Goal: Information Seeking & Learning: Learn about a topic

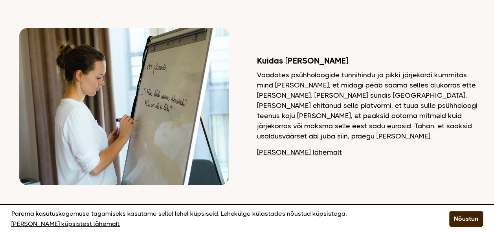
scroll to position [864, 0]
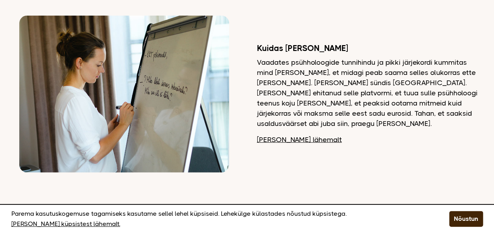
click at [285, 135] on link "[PERSON_NAME] lähemalt" at bounding box center [299, 140] width 85 height 10
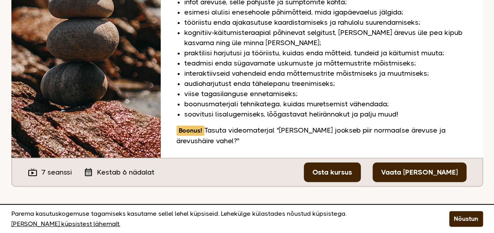
scroll to position [275, 0]
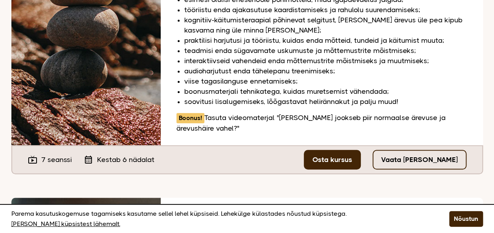
click at [413, 150] on link "Vaata tasuta seanssi" at bounding box center [419, 160] width 94 height 20
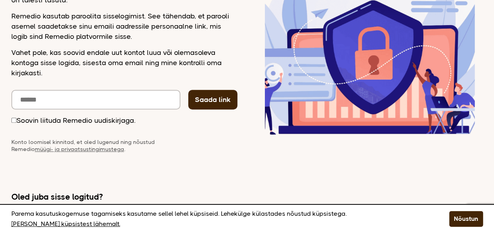
scroll to position [162, 0]
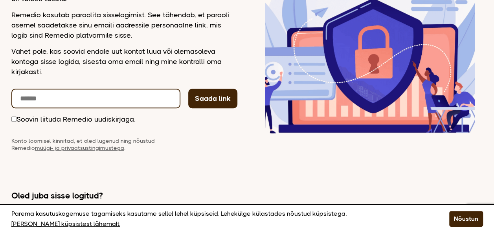
click at [35, 102] on input "email" at bounding box center [95, 99] width 169 height 20
type input "**********"
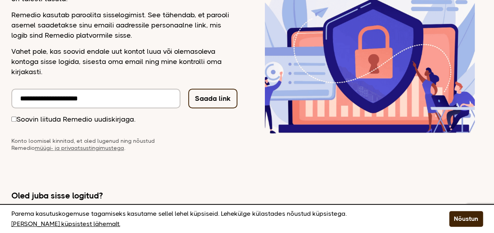
click at [218, 96] on button "Saada link" at bounding box center [212, 99] width 49 height 20
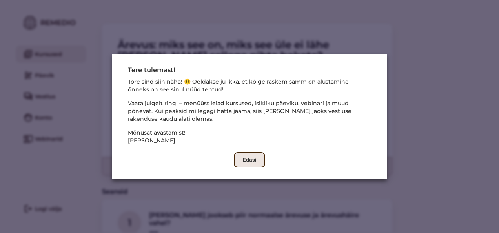
click at [245, 157] on button "Edasi" at bounding box center [249, 159] width 31 height 15
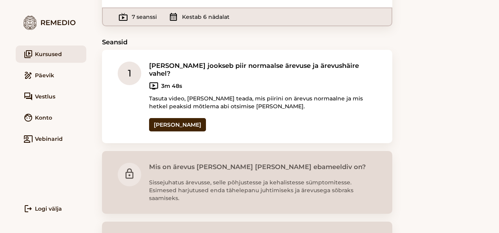
scroll to position [157, 0]
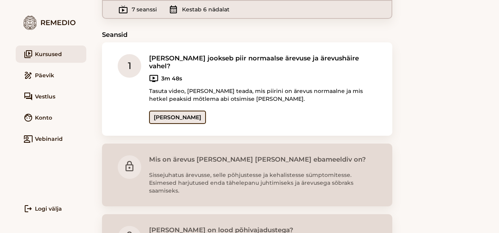
click at [178, 111] on link "Ava seanss" at bounding box center [177, 117] width 57 height 13
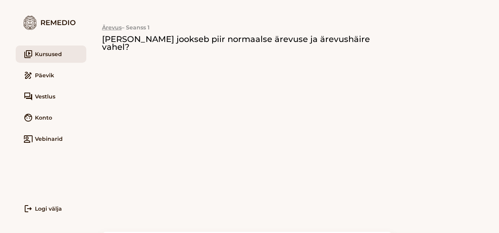
click at [322, 8] on div "Ärevus – Seanss 1 Kust jookseb piir normaalse ärevuse ja ärevushäire vahel? Vaa…" at bounding box center [247, 163] width 291 height 326
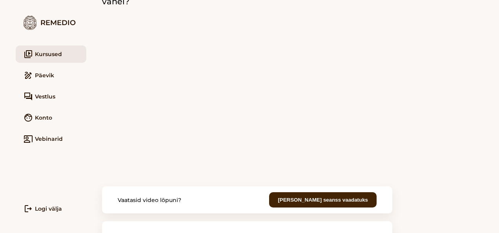
scroll to position [85, 0]
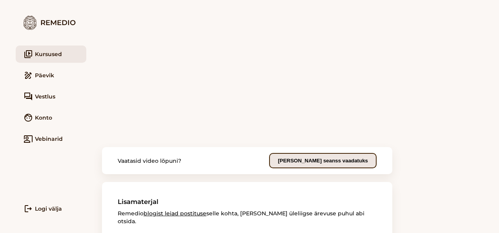
click at [352, 153] on button "Märgi seanss vaadatuks" at bounding box center [323, 160] width 108 height 15
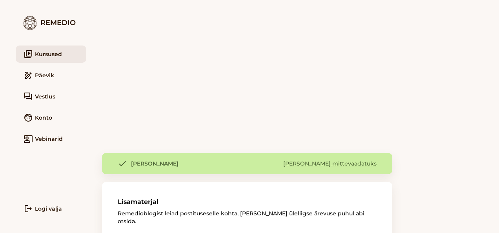
click at [166, 210] on link "blogist leiad postituse" at bounding box center [175, 213] width 63 height 7
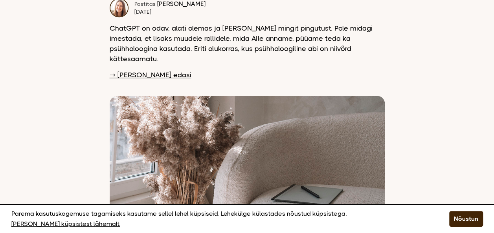
scroll to position [275, 0]
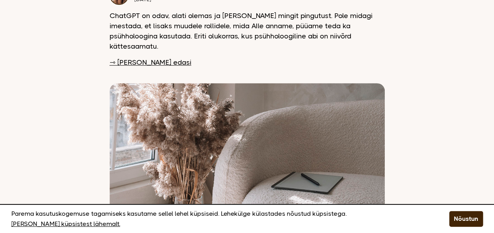
click at [136, 57] on link "⇾ [PERSON_NAME] edasi" at bounding box center [151, 62] width 82 height 10
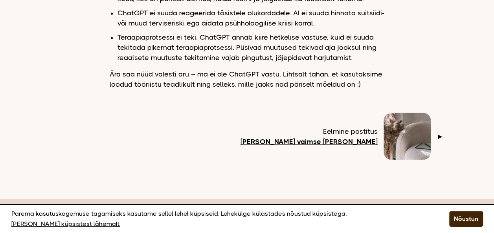
scroll to position [668, 0]
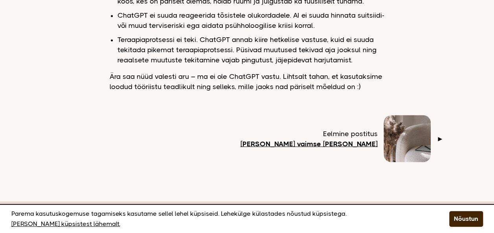
click at [321, 140] on b "Olukord vaimse tervise maastikul" at bounding box center [308, 144] width 137 height 8
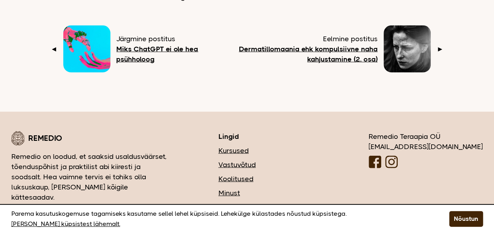
scroll to position [870, 0]
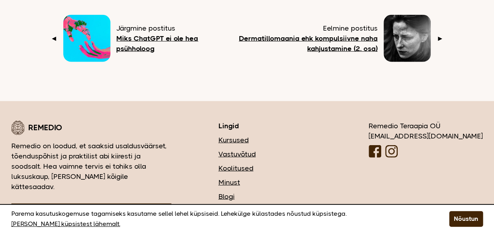
click at [271, 192] on link "Blogi" at bounding box center [269, 197] width 103 height 10
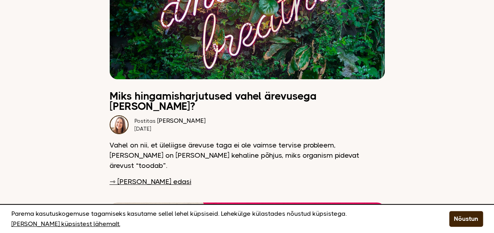
scroll to position [1492, 0]
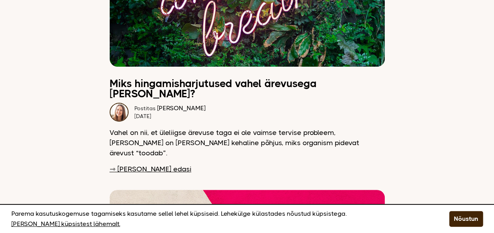
click at [137, 164] on link "⇾ [PERSON_NAME] edasi" at bounding box center [151, 169] width 82 height 10
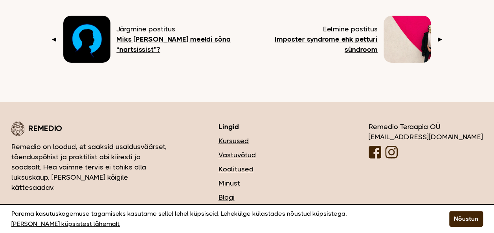
scroll to position [1259, 0]
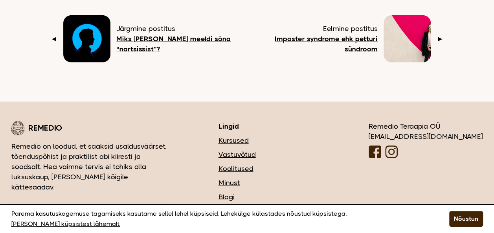
click at [272, 178] on link "Minust" at bounding box center [269, 183] width 103 height 10
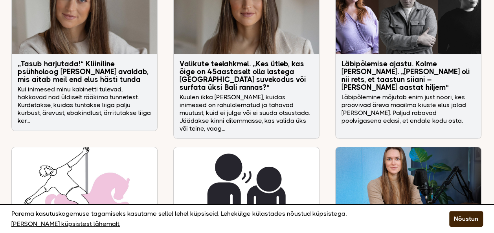
scroll to position [1453, 0]
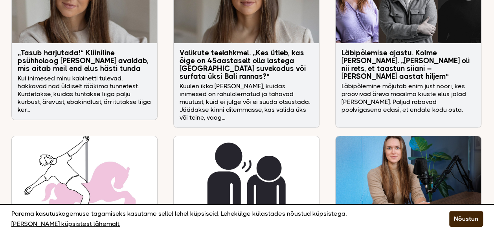
click at [374, 49] on h3 "Läbipõlemise ajastu. Kolme noore lood. „Teine kord oli nii rets, et taastun sii…" at bounding box center [408, 64] width 134 height 31
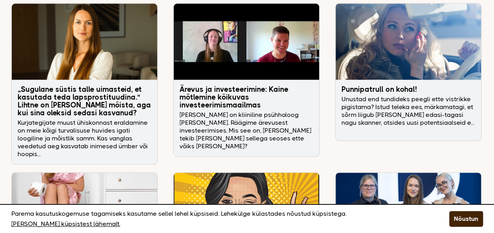
scroll to position [1963, 0]
